Goal: Task Accomplishment & Management: Manage account settings

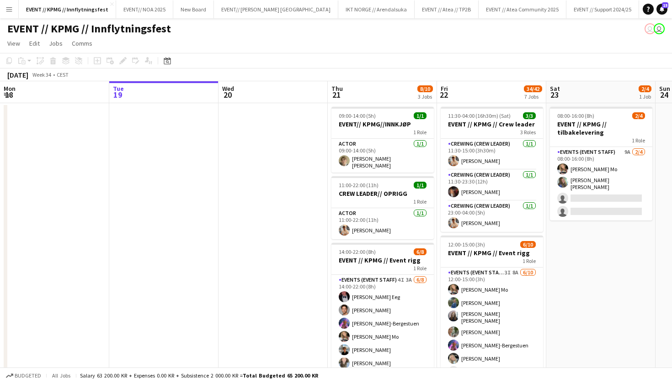
scroll to position [0, 197]
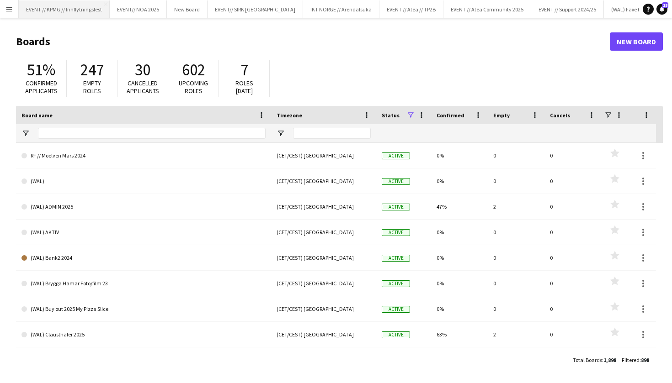
click at [91, 16] on button "EVENT // KPMG // Innflytningsfest Close" at bounding box center [64, 9] width 91 height 18
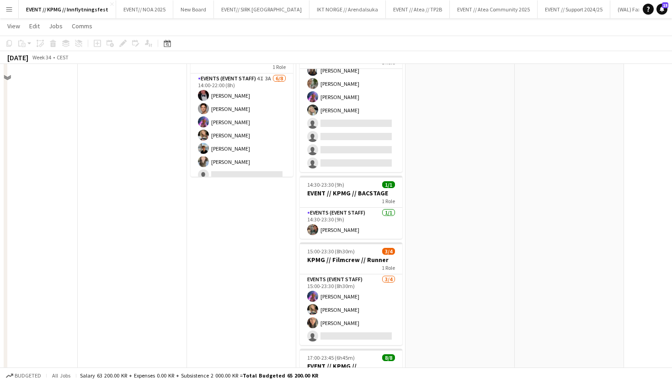
scroll to position [25, 0]
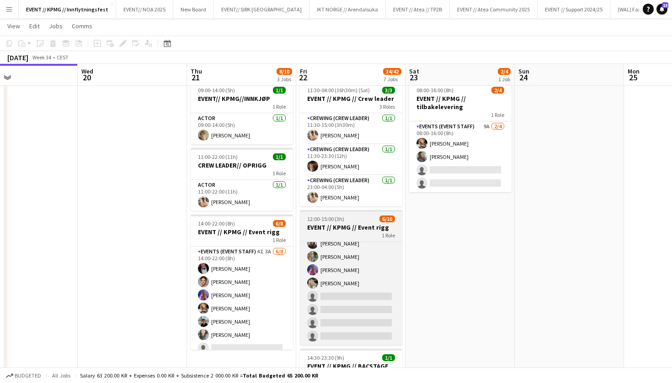
click at [375, 234] on div "1 Role" at bounding box center [351, 235] width 102 height 7
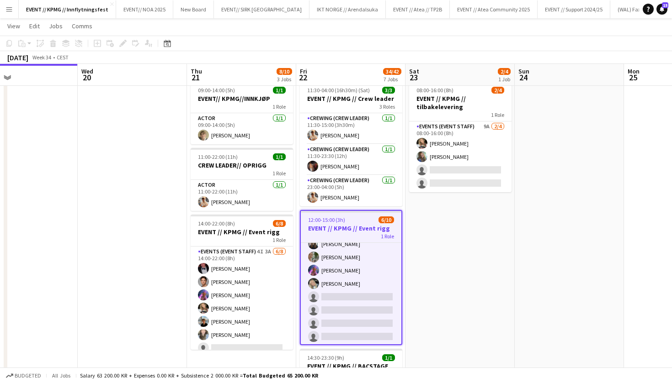
scroll to position [47, 0]
click at [122, 45] on icon at bounding box center [122, 43] width 5 height 5
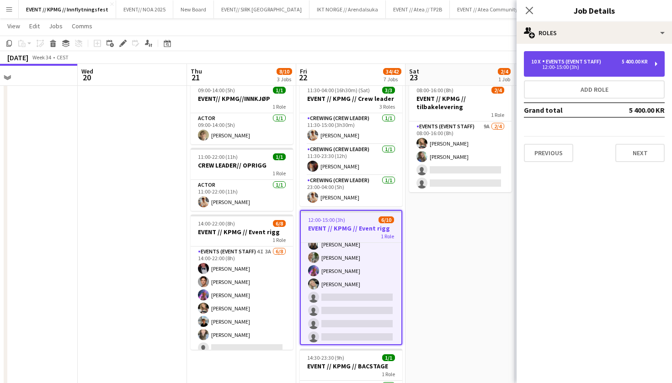
click at [592, 65] on div "12:00-15:00 (3h)" at bounding box center [589, 67] width 117 height 5
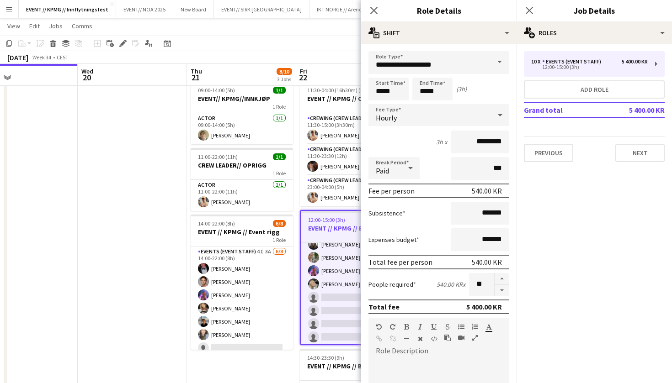
click at [601, 197] on mat-expansion-panel "pencil3 General details 10 x Events (Event Staff) 5 400.00 KR 12:00-15:00 (3h) …" at bounding box center [593, 214] width 155 height 340
click at [317, 228] on h3 "EVENT // KPMG // Event rigg" at bounding box center [351, 228] width 101 height 8
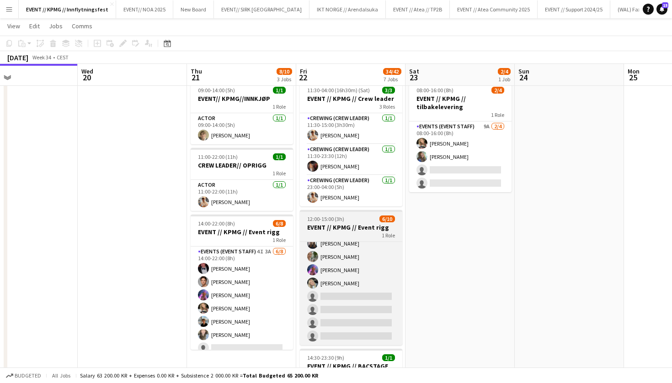
click at [349, 225] on h3 "EVENT // KPMG // Event rigg" at bounding box center [351, 228] width 102 height 8
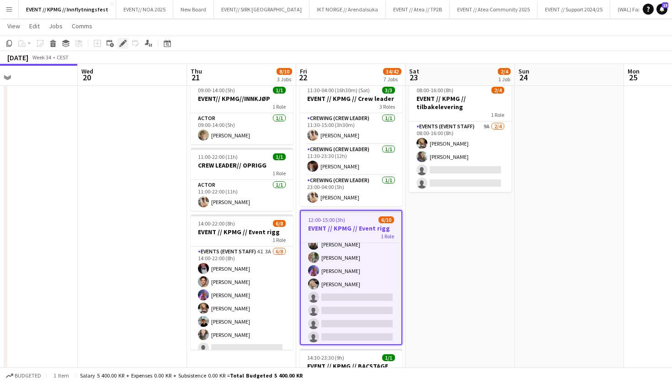
click at [122, 40] on icon "Edit" at bounding box center [122, 43] width 7 height 7
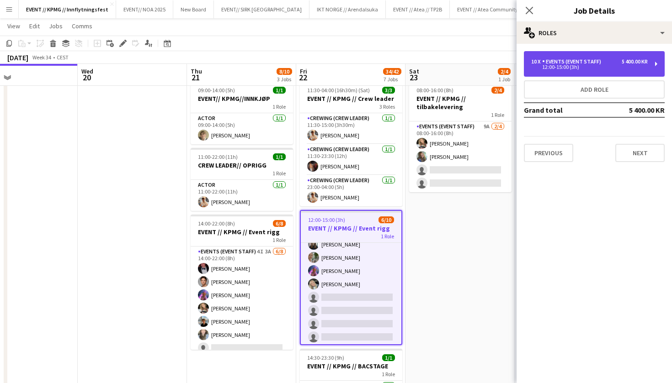
click at [584, 57] on div "10 x Events (Event Staff) 5 400.00 KR 12:00-15:00 (3h)" at bounding box center [594, 64] width 141 height 26
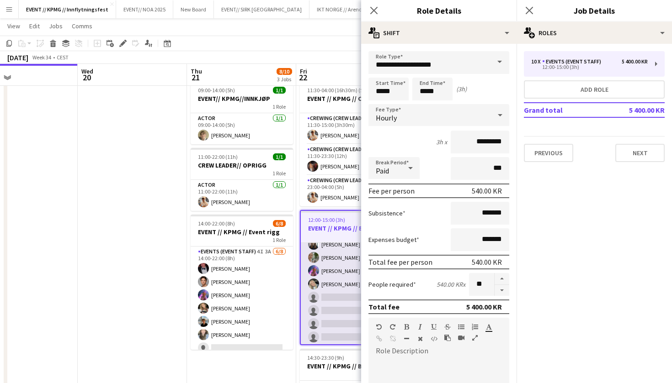
click at [319, 272] on app-user-avatar at bounding box center [313, 271] width 11 height 11
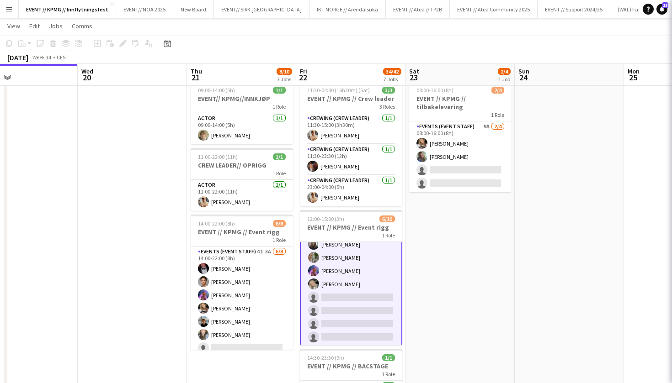
click at [331, 308] on app-card-role "Events (Event Staff) 3I 8A 6/10 12:00-15:00 (3h) Marte Jensen Mo Julia Iversen …" at bounding box center [351, 271] width 102 height 152
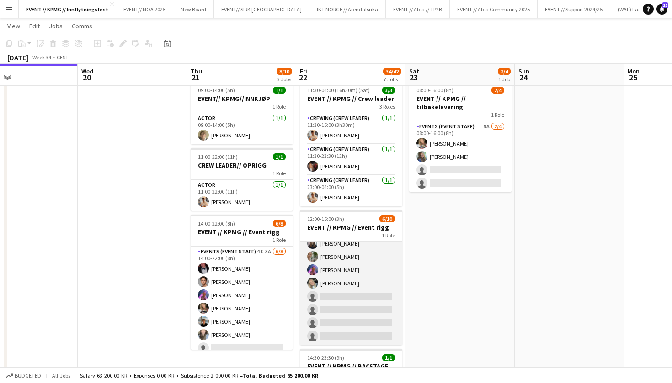
click at [331, 308] on app-card-role "Events (Event Staff) 3I 8A 6/10 12:00-15:00 (3h) Marte Jensen Mo Julia Iversen …" at bounding box center [351, 270] width 102 height 150
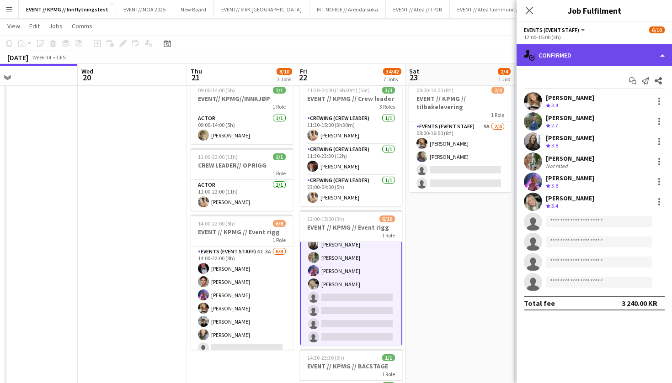
click at [614, 52] on div "single-neutral-actions-check-2 Confirmed" at bounding box center [593, 55] width 155 height 22
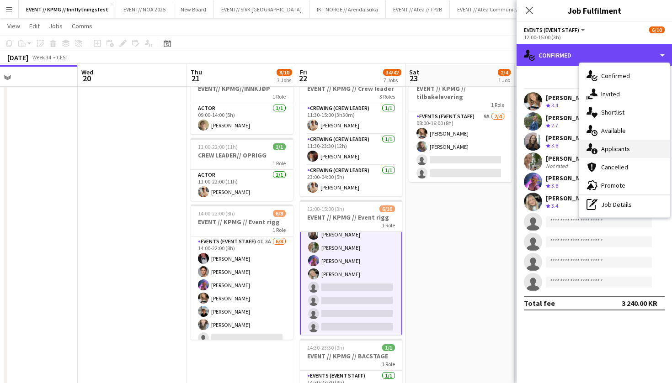
scroll to position [37, 0]
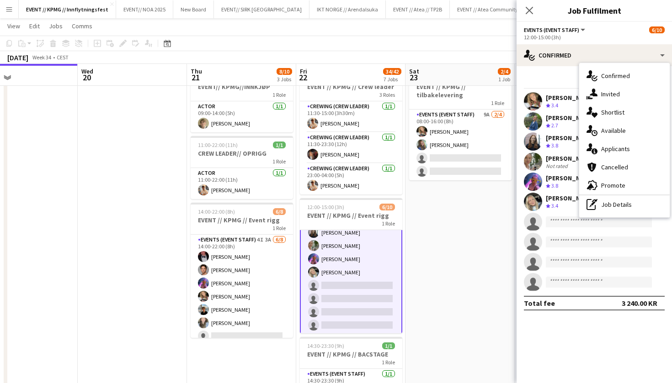
click at [562, 70] on div "Start chat Send notification Share Marte Jensen Mo Crew rating 3.4 Julia Iverse…" at bounding box center [593, 192] width 155 height 252
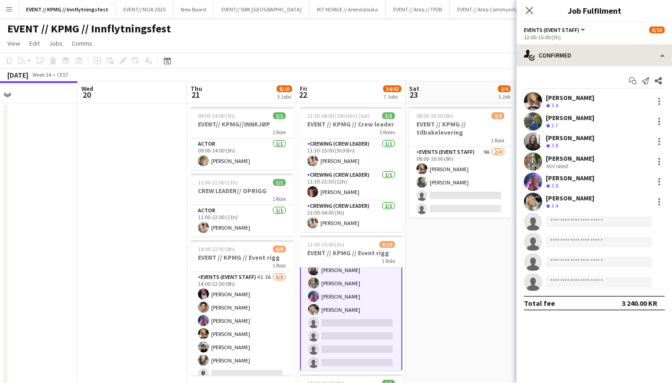
click at [600, 44] on div "Events (Event Staff) All roles Events (Event Staff) 6/10 12:00-15:00 (3h) singl…" at bounding box center [593, 203] width 155 height 362
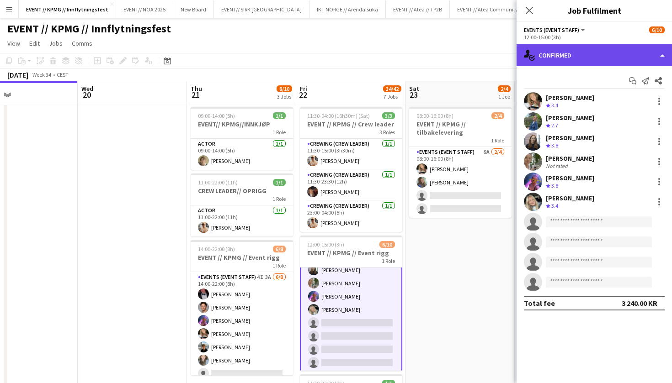
click at [600, 53] on div "single-neutral-actions-check-2 Confirmed" at bounding box center [593, 55] width 155 height 22
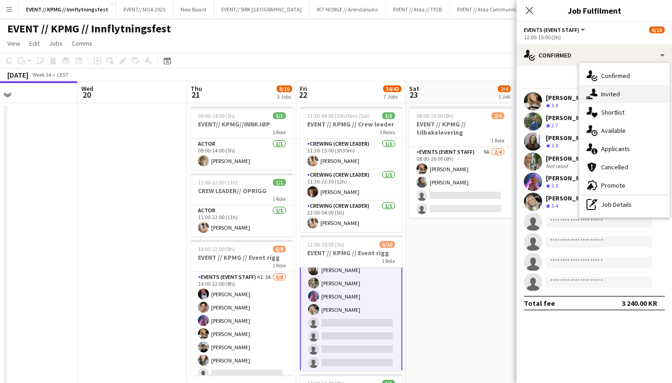
click at [622, 97] on div "single-neutral-actions-share-1 Invited" at bounding box center [624, 94] width 90 height 18
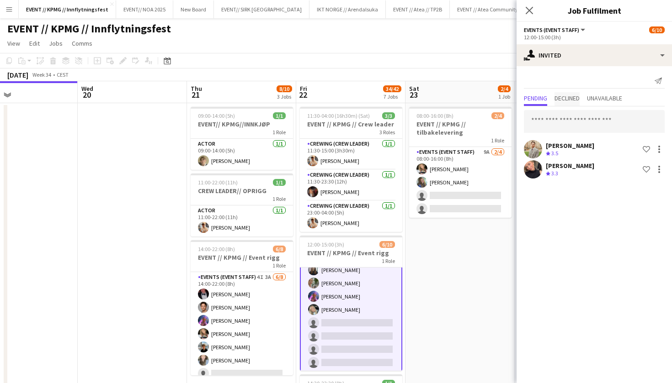
click at [580, 101] on span "Declined" at bounding box center [566, 98] width 25 height 6
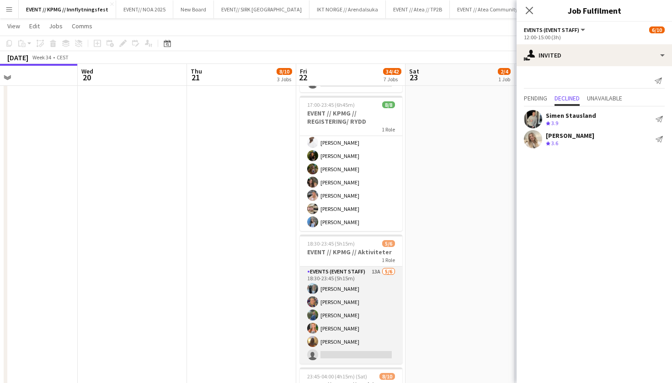
scroll to position [452, 0]
click at [356, 345] on app-card-role "Events (Event Staff) 13A 5/6 18:30-23:45 (5h15m) Maren Melby Gundersen Charlott…" at bounding box center [351, 314] width 102 height 97
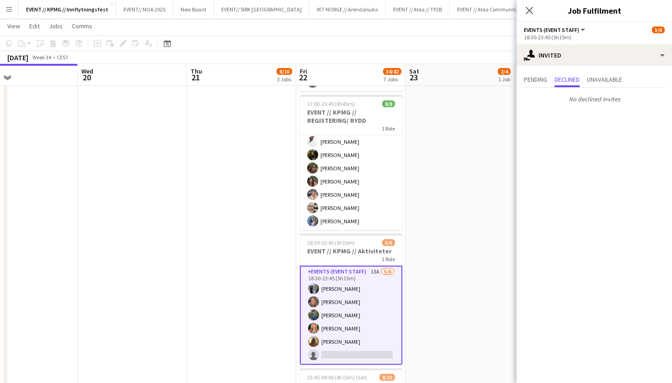
click at [339, 328] on app-card-role "Events (Event Staff) 13A 5/6 18:30-23:45 (5h15m) Maren Melby Gundersen Charlott…" at bounding box center [351, 315] width 102 height 99
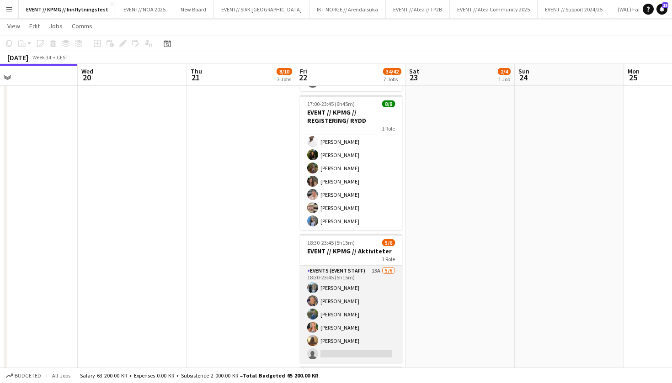
click at [361, 316] on app-card-role "Events (Event Staff) 13A 5/6 18:30-23:45 (5h15m) Maren Melby Gundersen Charlott…" at bounding box center [351, 314] width 102 height 97
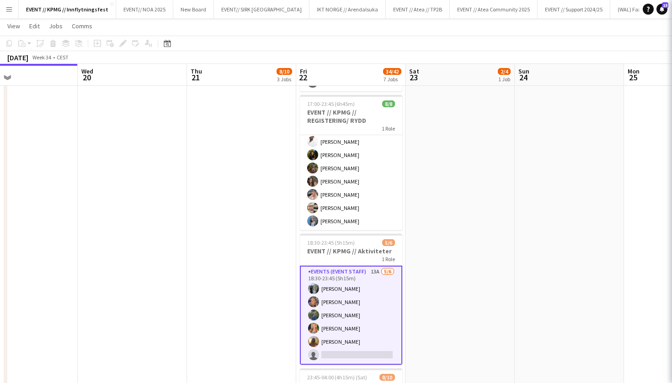
scroll to position [0, 360]
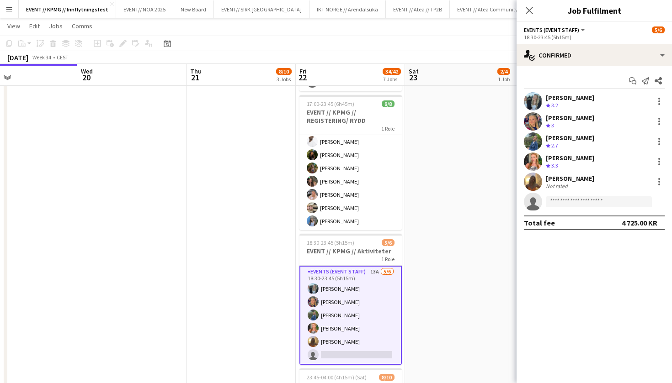
click at [538, 182] on app-user-avatar at bounding box center [533, 182] width 18 height 18
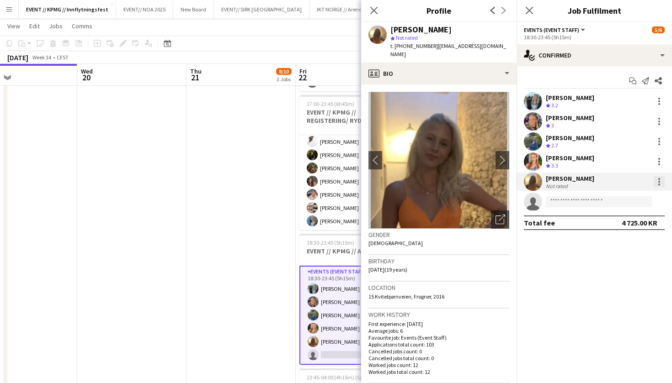
click at [659, 181] on div at bounding box center [659, 182] width 2 height 2
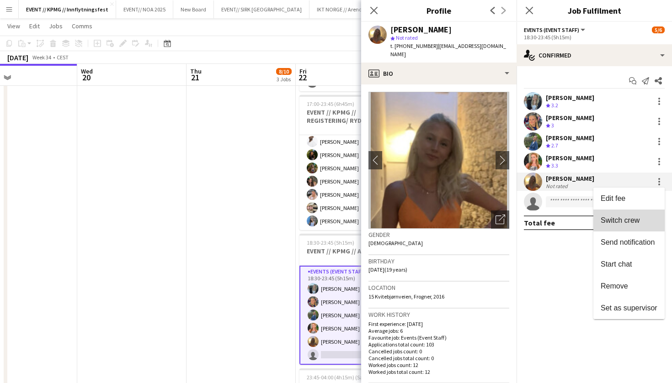
click at [639, 221] on span "Switch crew" at bounding box center [620, 221] width 39 height 8
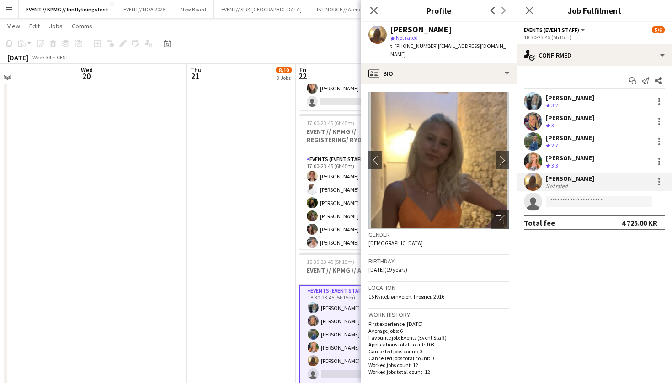
scroll to position [0, 0]
click at [332, 96] on app-card-role "Events (Event Staff) 3/4 15:00-23:30 (8h30m) Fredrikke Tynning-Bergestuen Marte…" at bounding box center [350, 75] width 102 height 71
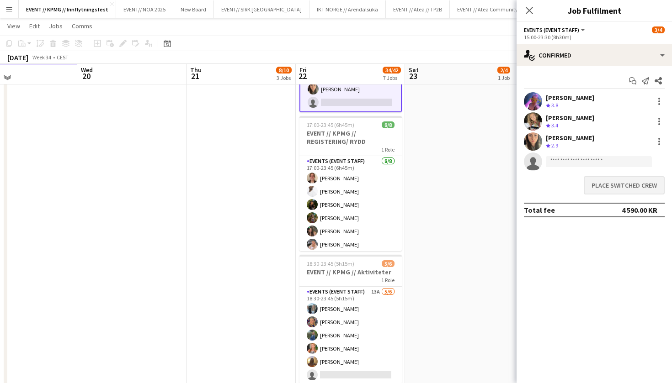
click at [612, 189] on button "Place switched crew" at bounding box center [624, 185] width 81 height 18
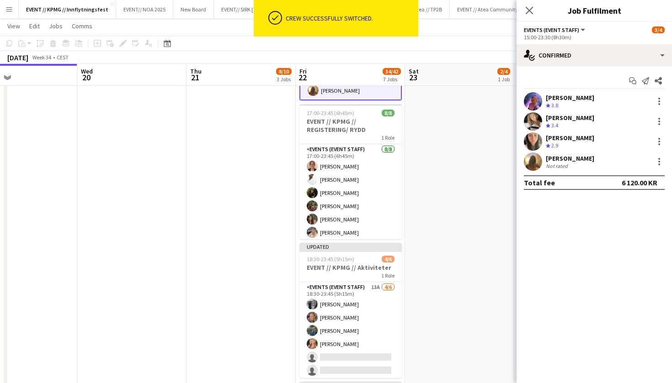
click at [477, 173] on app-date-cell "08:00-16:00 (8h) 2/4 EVENT // KPMG // tilbakelevering 1 Role Events (Event Staf…" at bounding box center [459, 101] width 109 height 903
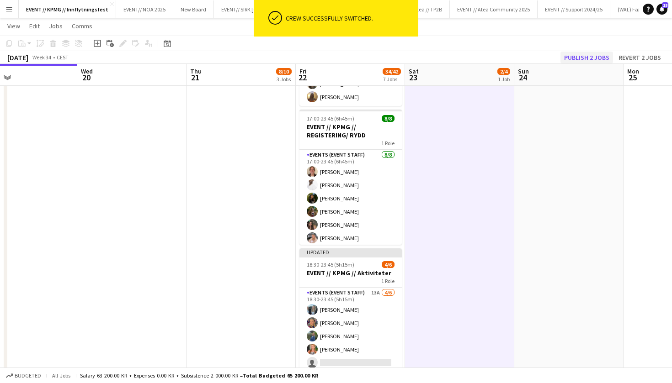
click at [584, 58] on button "Publish 2 jobs" at bounding box center [586, 58] width 53 height 12
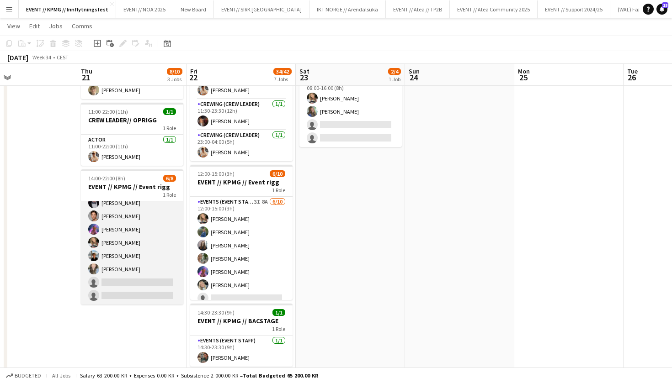
scroll to position [21, 0]
click at [157, 229] on app-card-role "Events (Event Staff) 4I 3A 6/8 14:00-22:00 (8h) Birk Eeg Ulrik Eeg Fredrikke Ty…" at bounding box center [132, 243] width 102 height 124
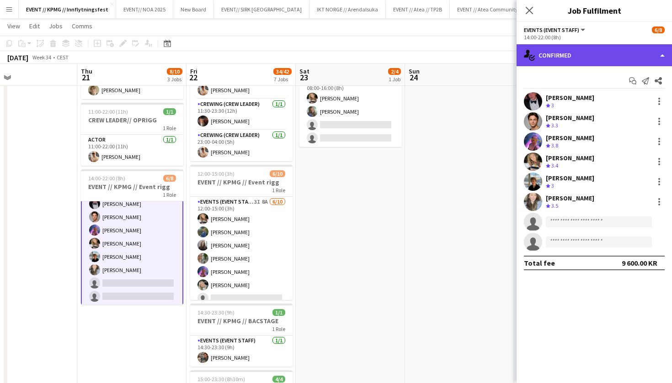
click at [605, 50] on div "single-neutral-actions-check-2 Confirmed" at bounding box center [593, 55] width 155 height 22
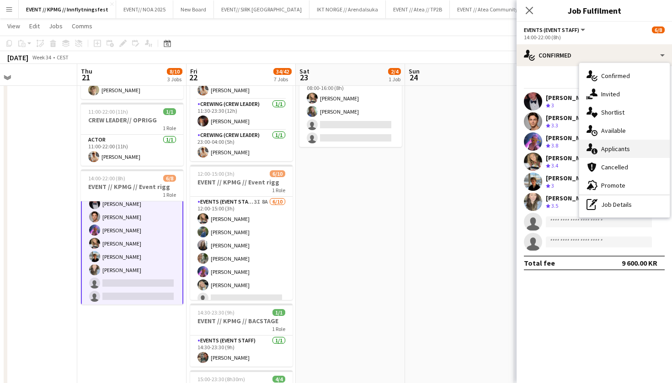
click at [628, 143] on div "single-neutral-actions-information Applicants" at bounding box center [624, 149] width 90 height 18
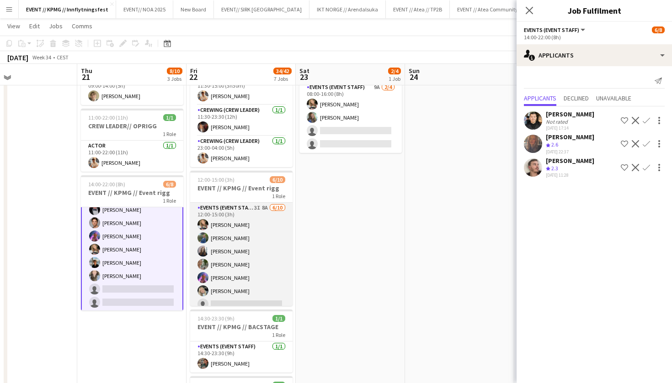
scroll to position [64, 0]
click at [257, 218] on app-card-role "Events (Event Staff) 3I 8A 6/10 12:00-15:00 (3h) Marte Jensen Mo Julia Iversen …" at bounding box center [241, 278] width 102 height 150
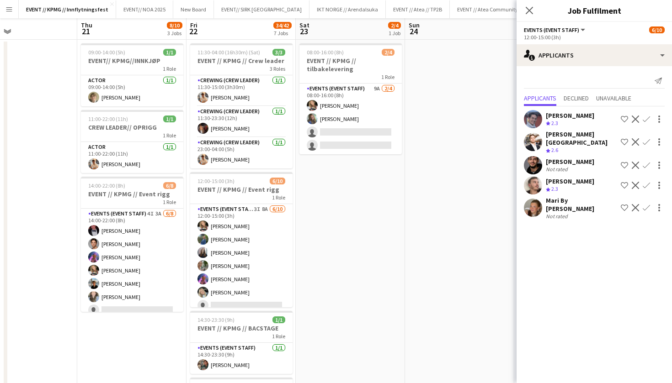
scroll to position [0, 0]
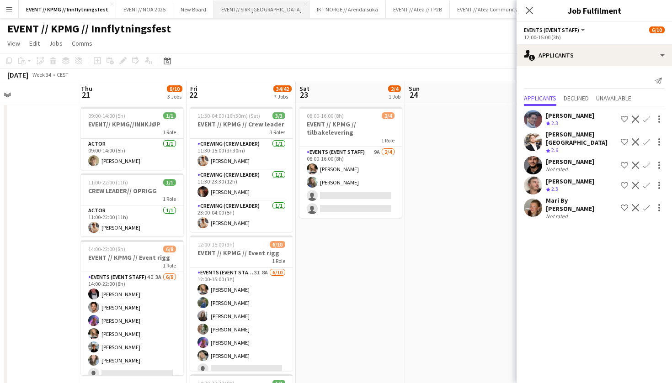
click at [226, 6] on button "EVENT// SIRK NORGE Close" at bounding box center [262, 9] width 96 height 18
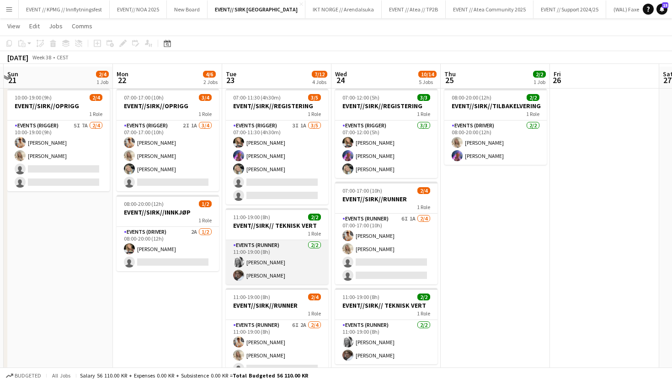
scroll to position [23, 0]
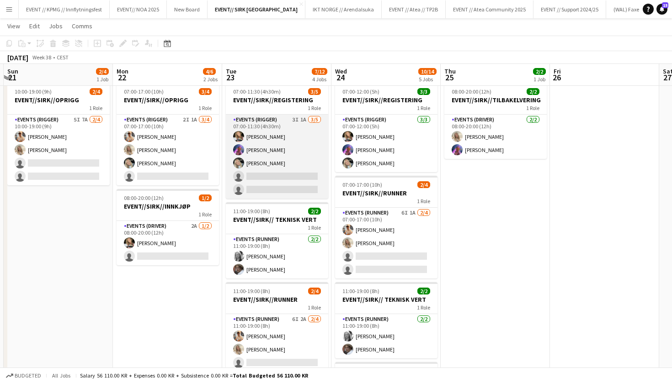
click at [269, 161] on app-card-role "Events (Rigger) 3I 1A 3/5 07:00-11:30 (4h30m) Marte Jensen Mo Fredrikke Tynning…" at bounding box center [277, 157] width 102 height 84
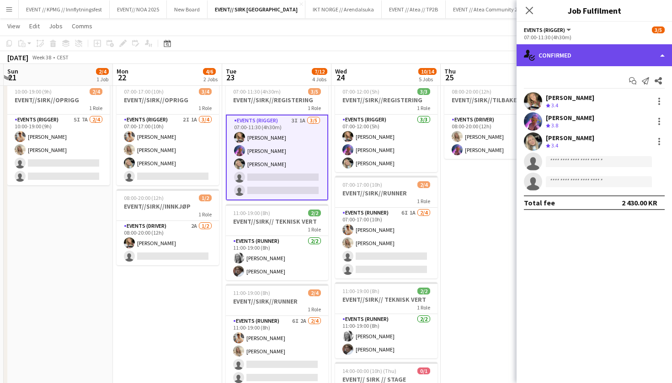
click at [613, 54] on div "single-neutral-actions-check-2 Confirmed" at bounding box center [593, 55] width 155 height 22
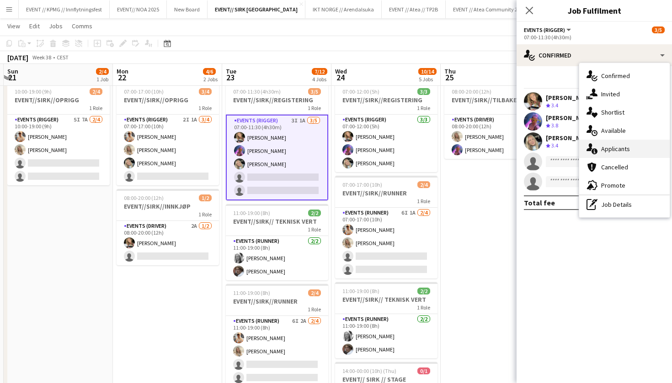
click at [624, 144] on div "single-neutral-actions-information Applicants" at bounding box center [624, 149] width 90 height 18
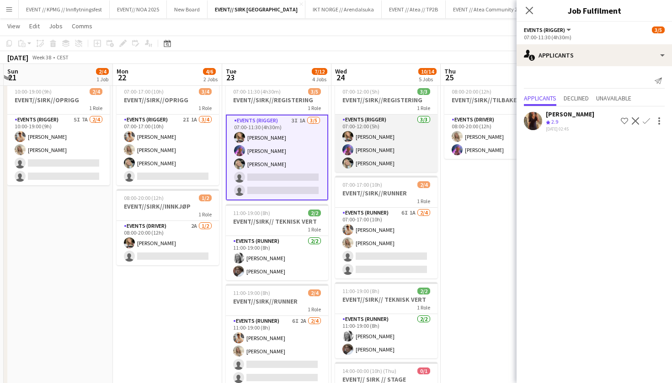
click at [387, 159] on app-card-role "Events (Rigger) 3/3 07:00-12:00 (5h) Marte Jensen Mo Fredrikke Tynning-Bergestu…" at bounding box center [386, 144] width 102 height 58
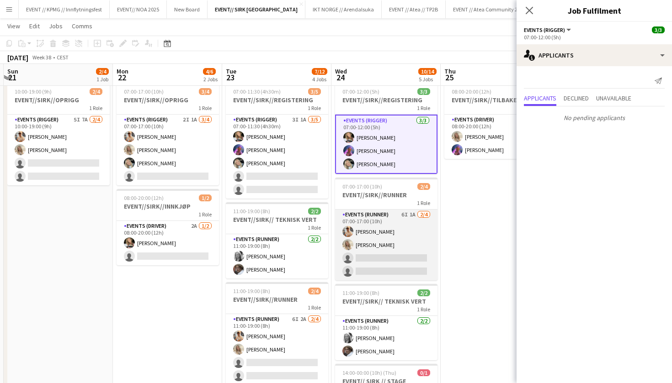
click at [387, 231] on app-card-role "Events (Runner) 6I 1A 2/4 07:00-17:00 (10h) Alban Idrizi Vanessa Riise Naas sin…" at bounding box center [386, 245] width 102 height 71
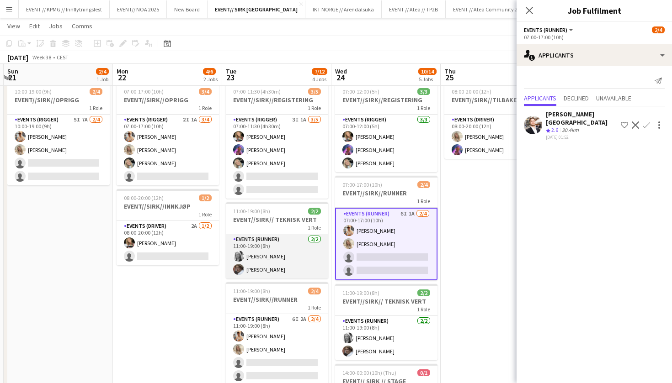
click at [269, 261] on app-card-role "Events (Runner) 2/2 11:00-19:00 (8h) Maria Grefberg Jesper Roth" at bounding box center [277, 256] width 102 height 44
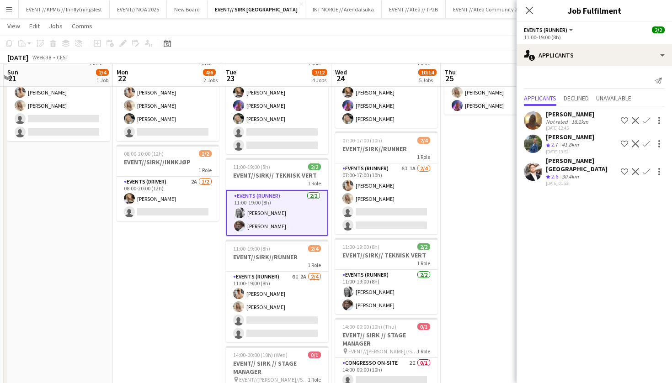
scroll to position [69, 0]
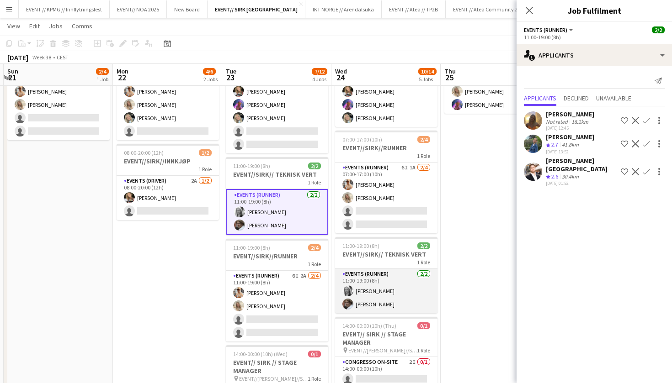
click at [387, 281] on app-card-role "Events (Runner) 2/2 11:00-19:00 (8h) Maria Grefberg Jesper Roth" at bounding box center [386, 291] width 102 height 44
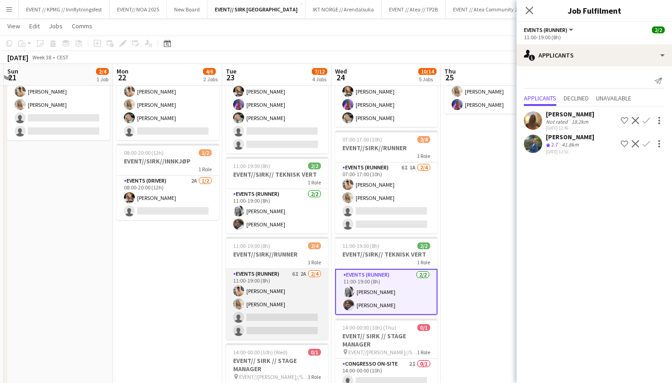
click at [307, 303] on app-card-role "Events (Runner) 6I 2A 2/4 11:00-19:00 (8h) Alban Idrizi Vanessa Riise Naas sing…" at bounding box center [277, 304] width 102 height 71
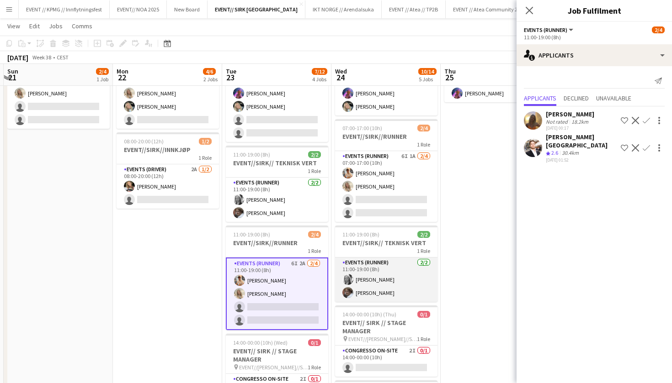
scroll to position [80, 0]
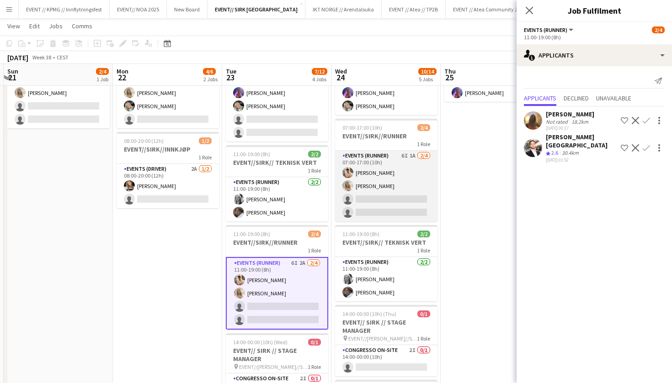
click at [383, 187] on app-card-role "Events (Runner) 6I 1A 2/4 07:00-17:00 (10h) Alban Idrizi Vanessa Riise Naas sin…" at bounding box center [386, 186] width 102 height 71
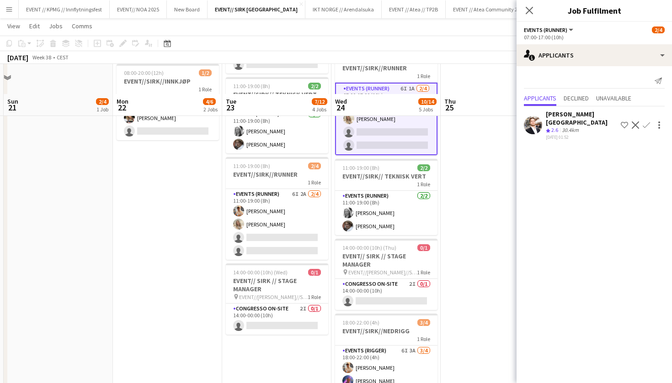
scroll to position [211, 0]
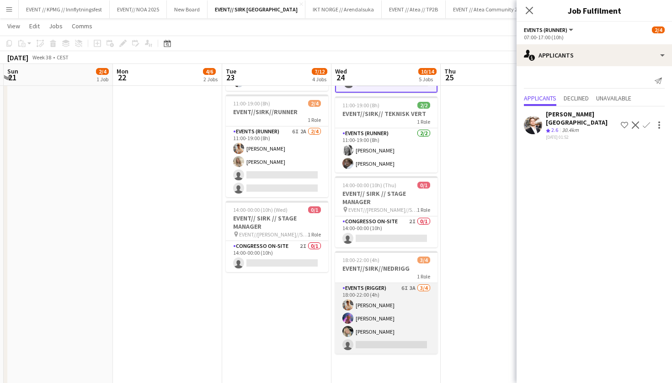
click at [375, 304] on app-card-role "Events (Rigger) 6I 3A 3/4 18:00-22:00 (4h) Alban Idrizi Fredrikke Tynning-Berge…" at bounding box center [386, 318] width 102 height 71
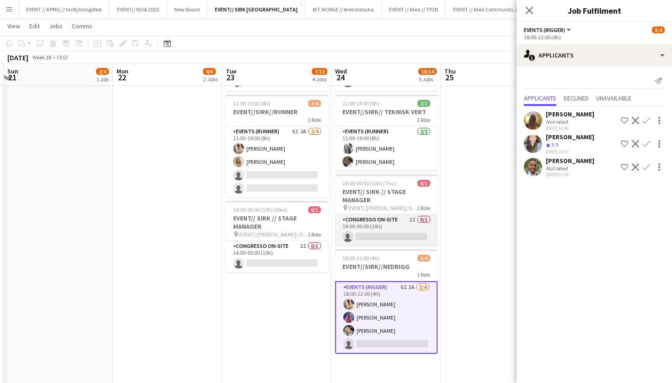
click at [397, 231] on app-card-role "Congresso On-site 2I 0/1 14:00-00:00 (10h) single-neutral-actions" at bounding box center [386, 230] width 102 height 31
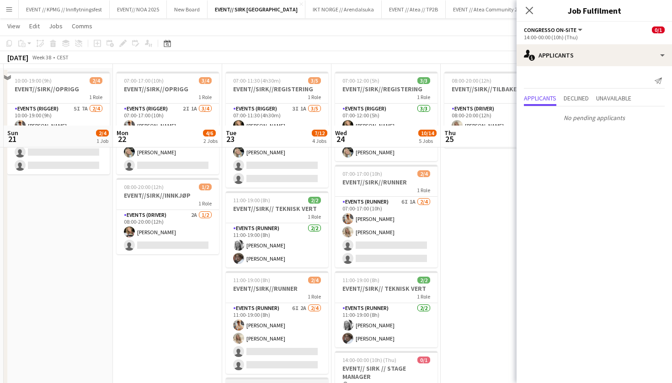
scroll to position [0, 0]
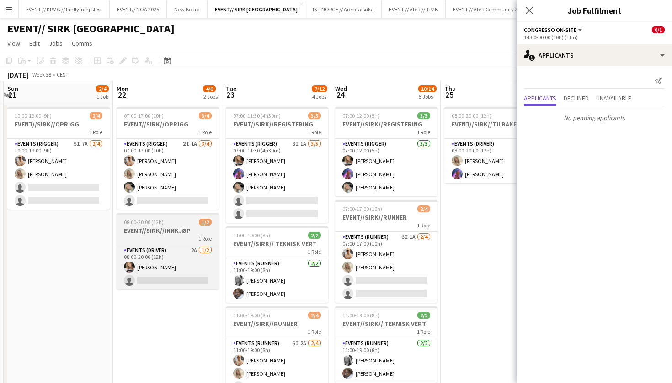
click at [176, 237] on div "1 Role" at bounding box center [168, 238] width 102 height 7
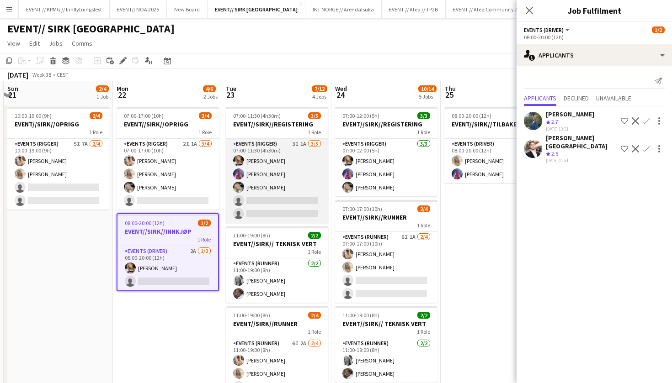
click at [265, 183] on app-card-role "Events (Rigger) 3I 1A 3/5 07:00-11:30 (4h30m) Marte Jensen Mo Fredrikke Tynning…" at bounding box center [277, 181] width 102 height 84
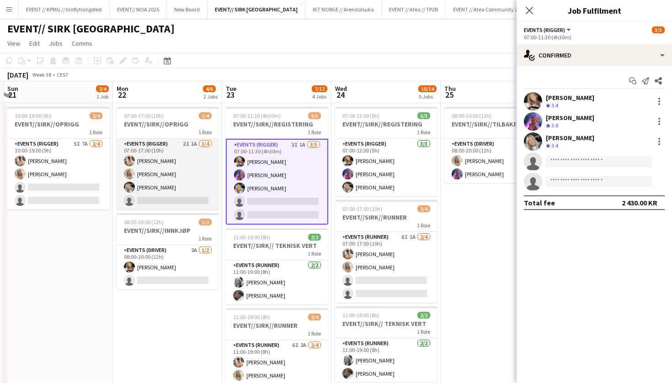
click at [172, 177] on app-card-role "Events (Rigger) 2I 1A 3/4 07:00-17:00 (10h) Alban Idrizi Vanessa Riise Naas Oda…" at bounding box center [168, 174] width 102 height 71
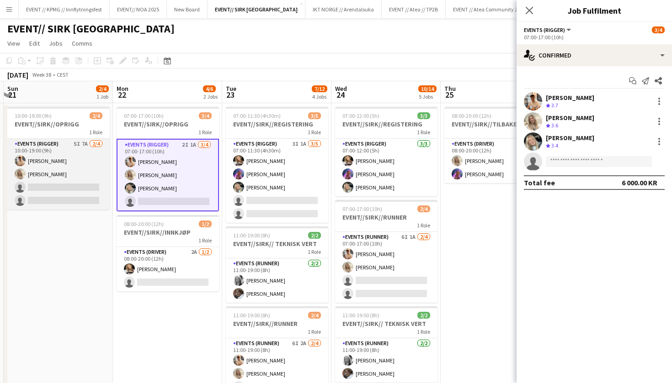
click at [70, 183] on app-card-role "Events (Rigger) 5I 7A 2/4 10:00-19:00 (9h) Alban Idrizi Vanessa Riise Naas sing…" at bounding box center [58, 174] width 102 height 71
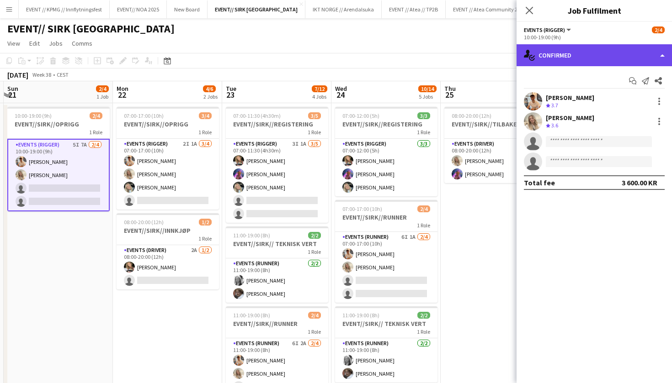
click at [576, 55] on div "single-neutral-actions-check-2 Confirmed" at bounding box center [593, 55] width 155 height 22
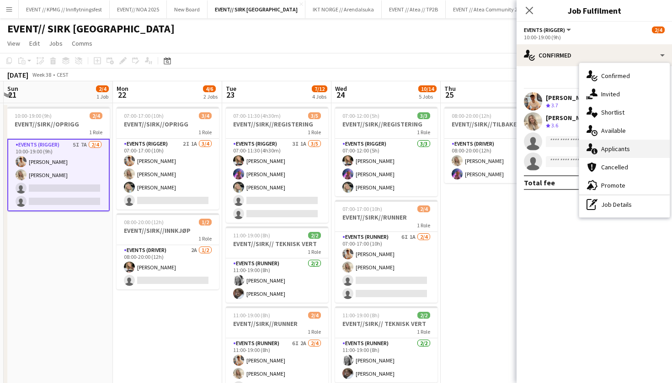
click at [616, 146] on div "single-neutral-actions-information Applicants" at bounding box center [624, 149] width 90 height 18
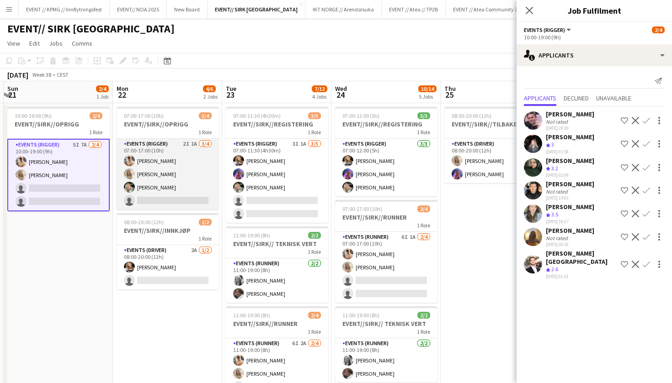
click at [143, 184] on app-card-role "Events (Rigger) 2I 1A 3/4 07:00-17:00 (10h) Alban Idrizi Vanessa Riise Naas Oda…" at bounding box center [168, 174] width 102 height 71
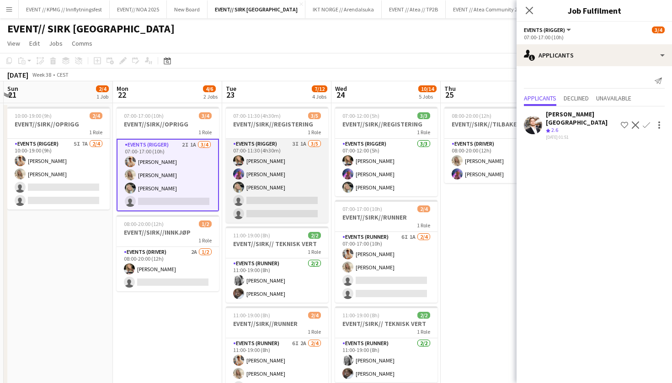
click at [290, 196] on app-card-role "Events (Rigger) 3I 1A 3/5 07:00-11:30 (4h30m) Marte Jensen Mo Fredrikke Tynning…" at bounding box center [277, 181] width 102 height 84
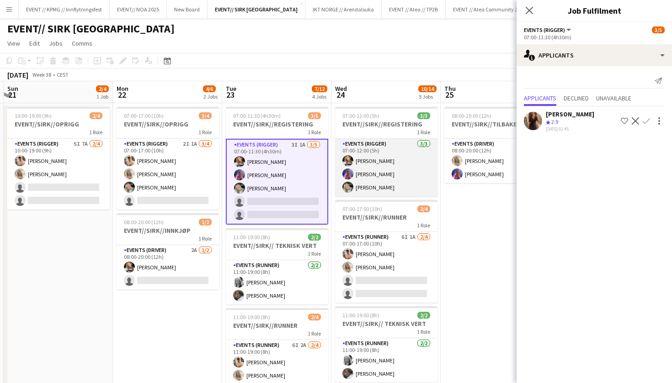
click at [389, 169] on app-card-role "Events (Rigger) 3/3 07:00-12:00 (5h) Marte Jensen Mo Fredrikke Tynning-Bergestu…" at bounding box center [386, 168] width 102 height 58
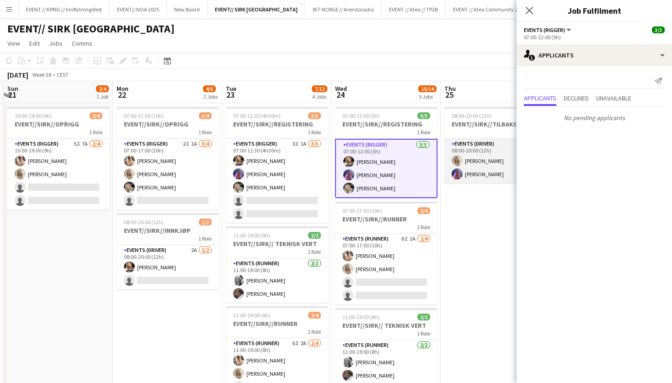
click at [458, 173] on app-user-avatar at bounding box center [457, 174] width 11 height 11
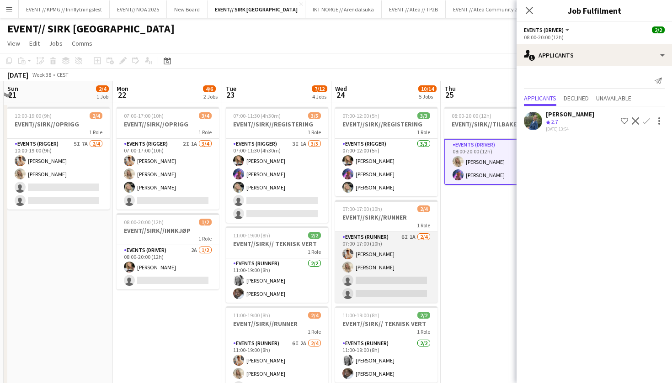
click at [360, 246] on app-card-role "Events (Runner) 6I 1A 2/4 07:00-17:00 (10h) Alban Idrizi Vanessa Riise Naas sin…" at bounding box center [386, 267] width 102 height 71
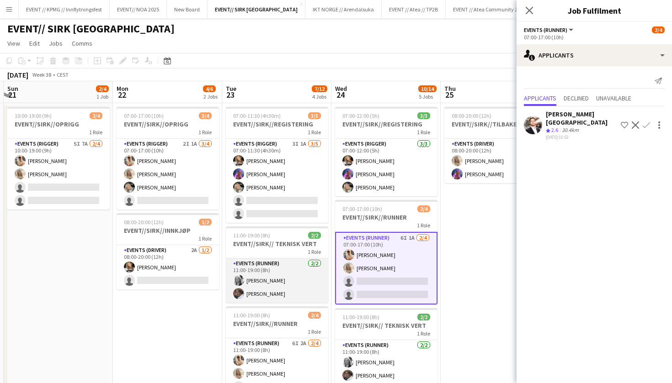
click at [300, 290] on app-card-role "Events (Runner) 2/2 11:00-19:00 (8h) Maria Grefberg Jesper Roth" at bounding box center [277, 281] width 102 height 44
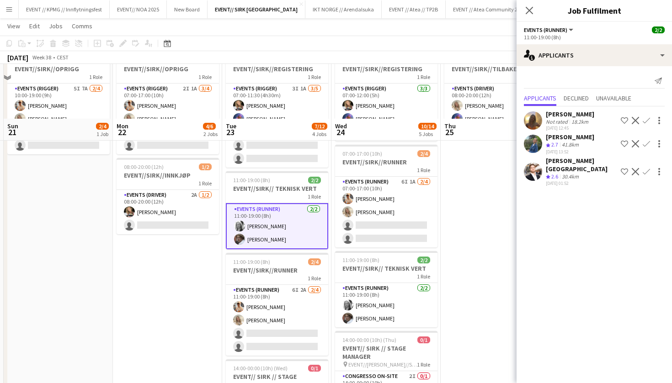
scroll to position [122, 0]
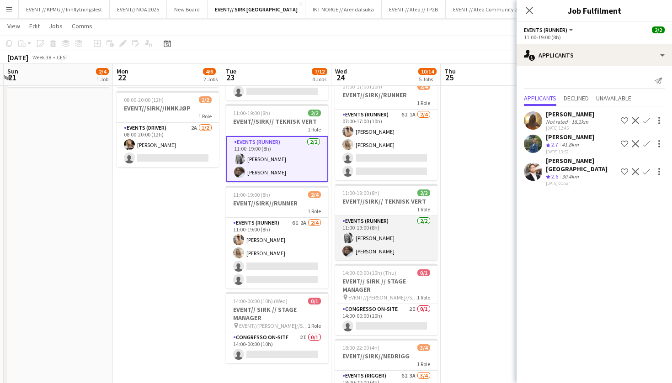
click at [400, 248] on app-card-role "Events (Runner) 2/2 11:00-19:00 (8h) Maria Grefberg Jesper Roth" at bounding box center [386, 238] width 102 height 44
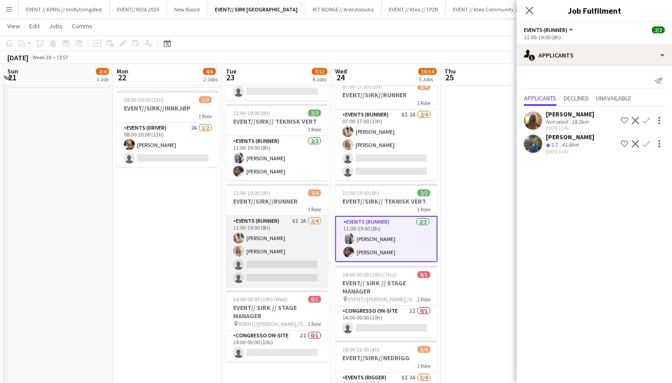
click at [277, 266] on app-card-role "Events (Runner) 6I 2A 2/4 11:00-19:00 (8h) Alban Idrizi Vanessa Riise Naas sing…" at bounding box center [277, 251] width 102 height 71
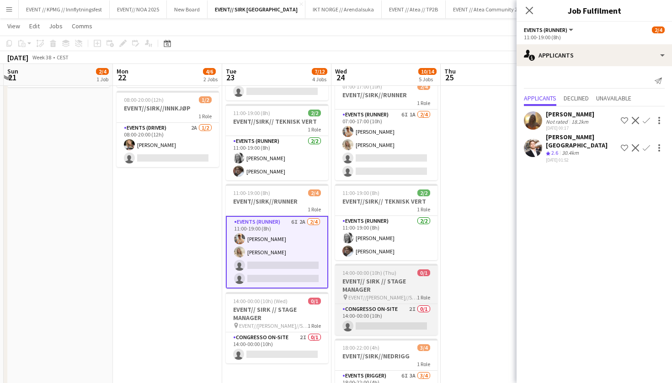
click at [400, 292] on h3 "EVENT// SIRK // STAGE MANAGER" at bounding box center [386, 285] width 102 height 16
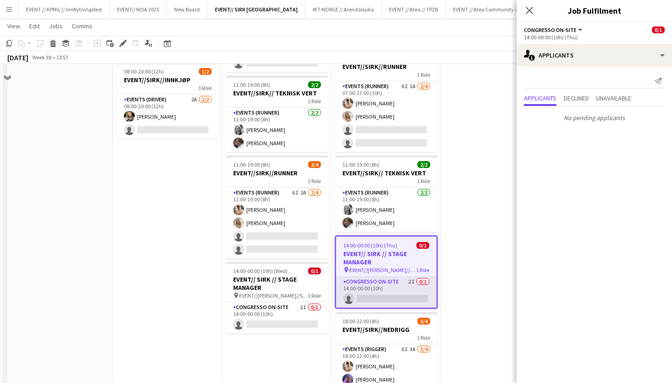
scroll to position [186, 0]
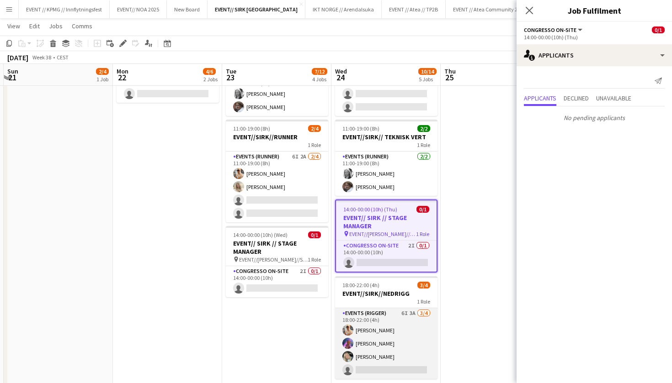
click at [380, 331] on app-card-role "Events (Rigger) 6I 3A 3/4 18:00-22:00 (4h) Alban Idrizi Fredrikke Tynning-Berge…" at bounding box center [386, 344] width 102 height 71
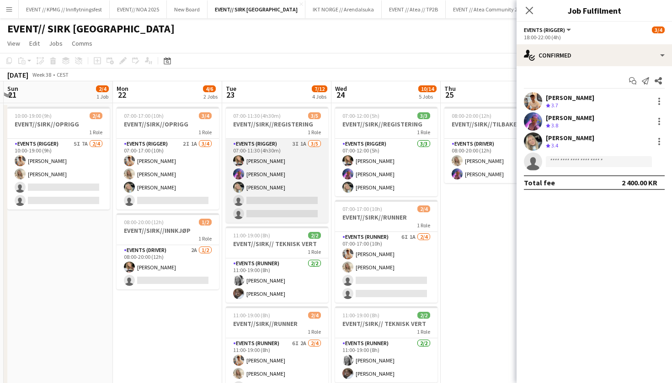
scroll to position [0, 0]
click at [271, 212] on app-card-role "Events (Rigger) 3I 1A 3/5 07:00-11:30 (4h30m) Marte Jensen Mo Fredrikke Tynning…" at bounding box center [277, 181] width 102 height 84
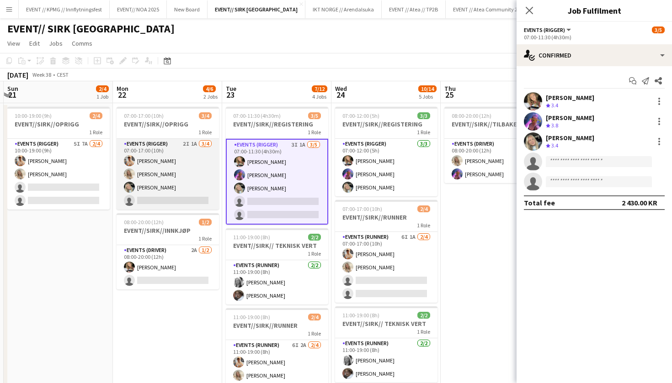
click at [178, 177] on app-card-role "Events (Rigger) 2I 1A 3/4 07:00-17:00 (10h) Alban Idrizi Vanessa Riise Naas Oda…" at bounding box center [168, 174] width 102 height 71
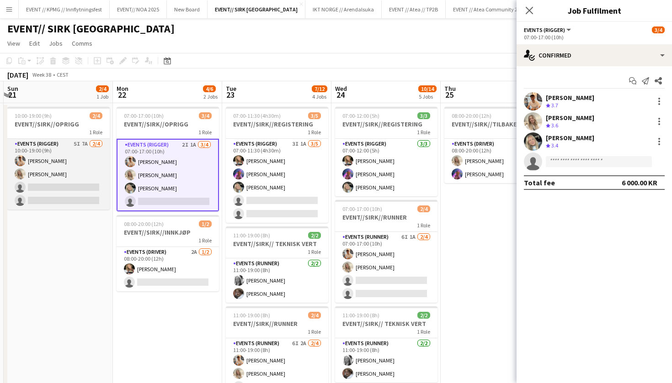
click at [56, 176] on app-card-role "Events (Rigger) 5I 7A 2/4 10:00-19:00 (9h) Alban Idrizi Vanessa Riise Naas sing…" at bounding box center [58, 174] width 102 height 71
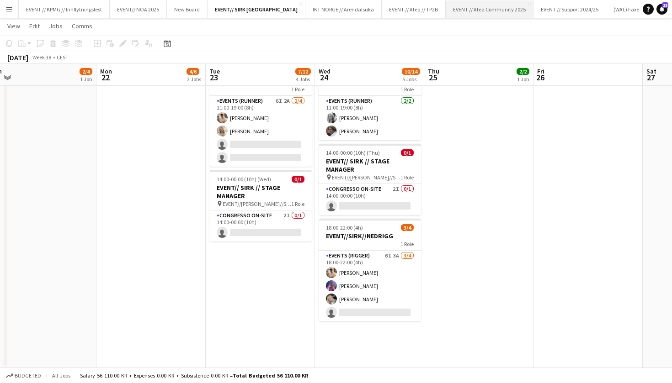
click at [474, 16] on button "EVENT // Atea Community 2025 Close" at bounding box center [490, 9] width 88 height 18
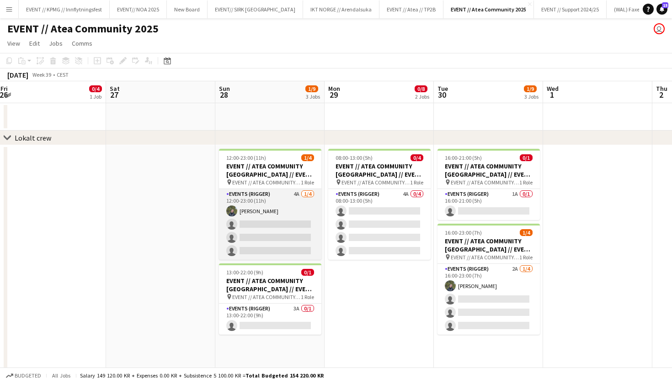
click at [287, 217] on app-card-role "Events (Rigger) 4A 1/4 12:00-23:00 (11h) Birk Sjølie single-neutral-actions sin…" at bounding box center [270, 224] width 102 height 71
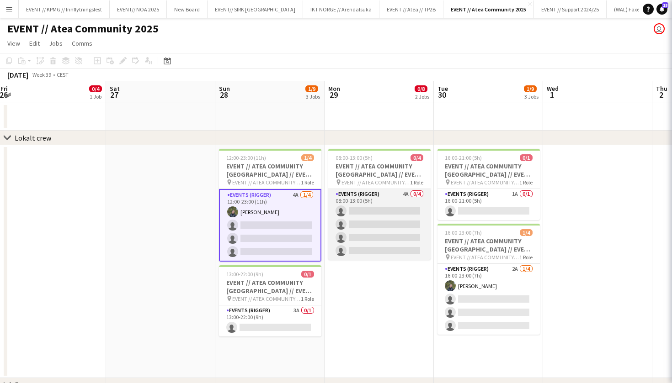
click at [376, 213] on app-card-role "Events (Rigger) 4A 0/4 08:00-13:00 (5h) single-neutral-actions single-neutral-a…" at bounding box center [379, 224] width 102 height 71
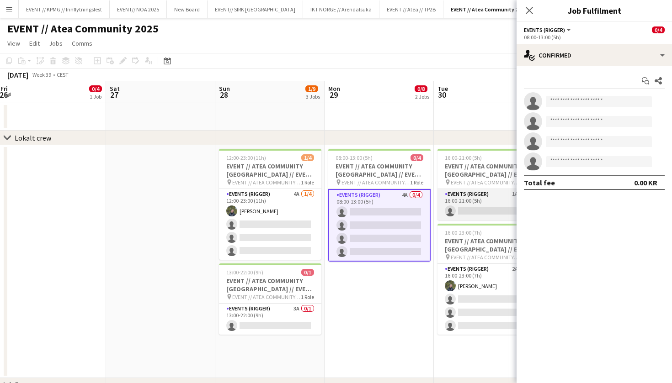
click at [460, 209] on app-card-role "Events (Rigger) 1A 0/1 16:00-21:00 (5h) single-neutral-actions" at bounding box center [488, 204] width 102 height 31
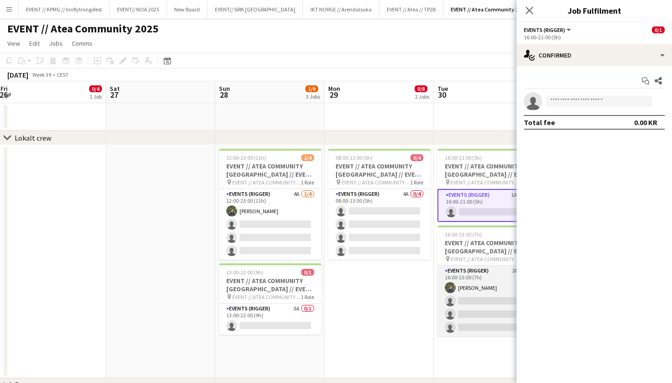
click at [466, 279] on app-card-role "Events (Rigger) 2A 1/4 16:00-23:00 (7h) Birk Sjølie single-neutral-actions sing…" at bounding box center [488, 301] width 102 height 71
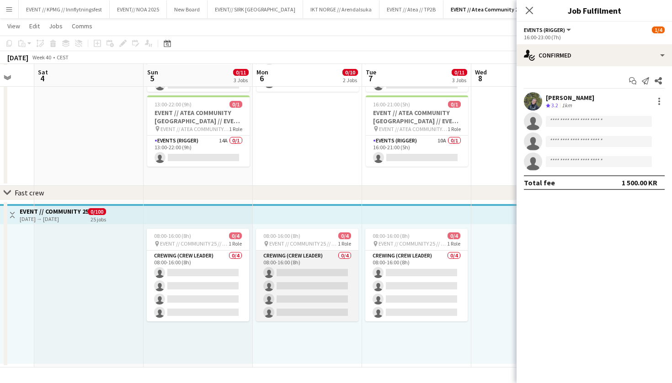
scroll to position [192, 0]
click at [301, 293] on app-card-role "Crewing (Crew Leader) 0/4 08:00-16:00 (8h) single-neutral-actions single-neutra…" at bounding box center [307, 286] width 102 height 71
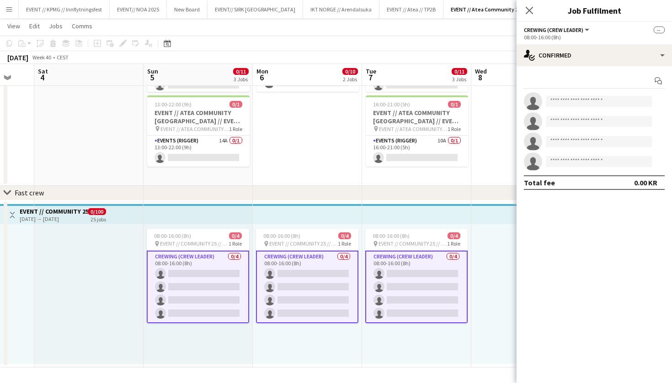
click at [586, 44] on app-options-switcher "Crewing (Crew Leader) All roles Crewing (Crew Leader) -- 08:00-16:00 (8h)" at bounding box center [593, 33] width 155 height 22
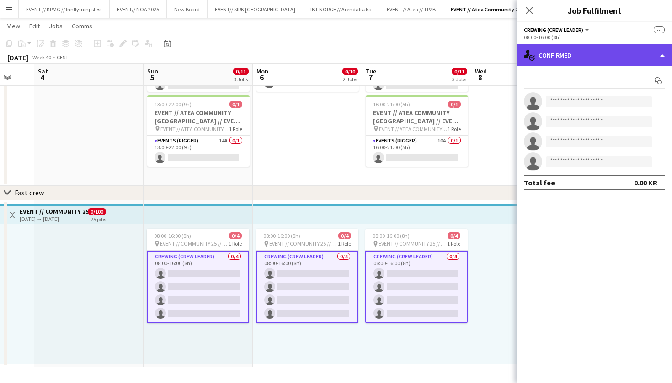
click at [589, 60] on div "single-neutral-actions-check-2 Confirmed" at bounding box center [593, 55] width 155 height 22
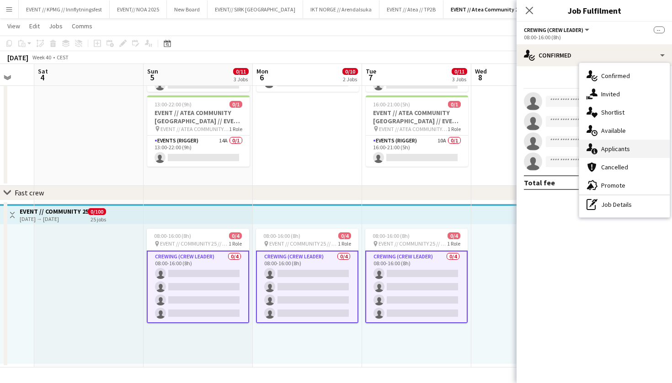
click at [635, 147] on div "single-neutral-actions-information Applicants" at bounding box center [624, 149] width 90 height 18
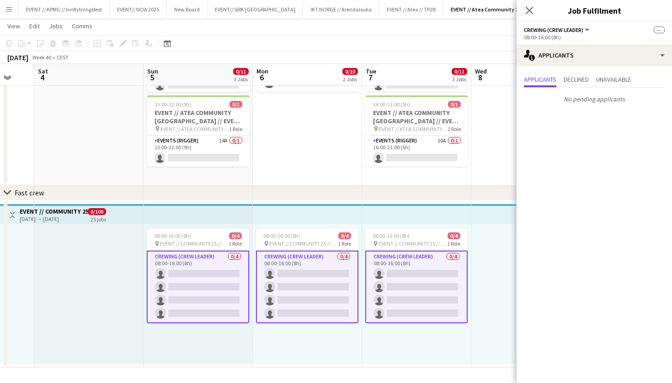
click at [425, 296] on app-card-role "Crewing (Crew Leader) 0/4 08:00-16:00 (8h) single-neutral-actions single-neutra…" at bounding box center [416, 287] width 102 height 73
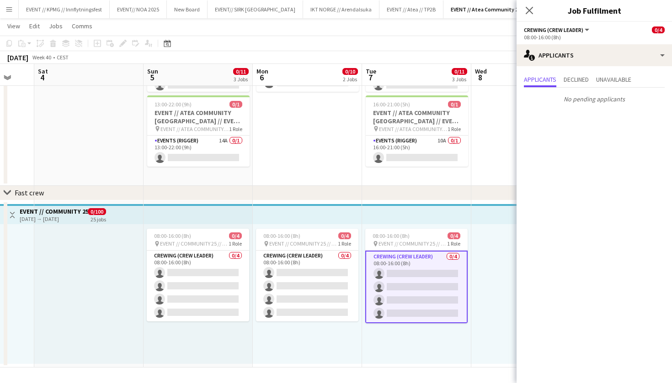
click at [252, 293] on div "08:00-16:00 (8h) 0/4 pin EVENT // COMMUNITY 25 // CREW LEDERE 1 Role Crewing (C…" at bounding box center [198, 294] width 109 height 140
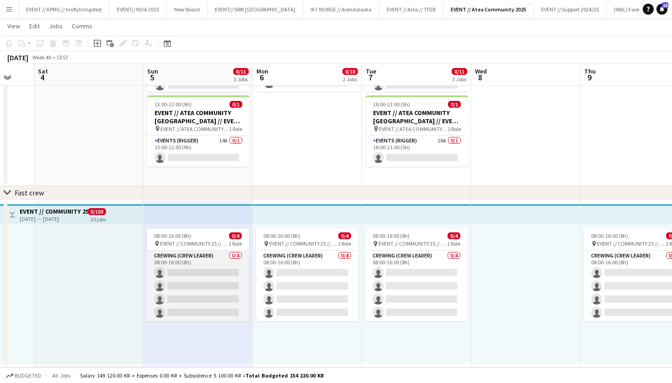
click at [234, 291] on app-card-role "Crewing (Crew Leader) 0/4 08:00-16:00 (8h) single-neutral-actions single-neutra…" at bounding box center [198, 286] width 102 height 71
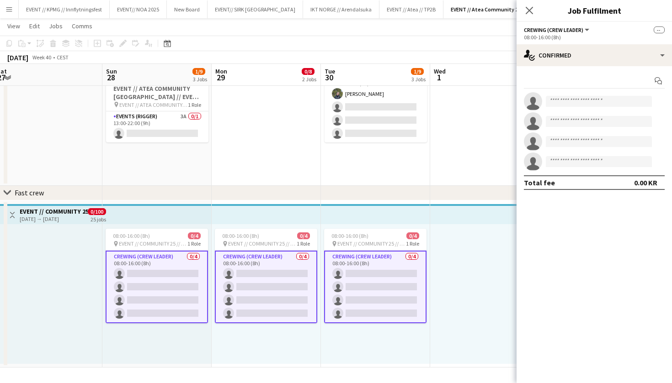
scroll to position [0, 284]
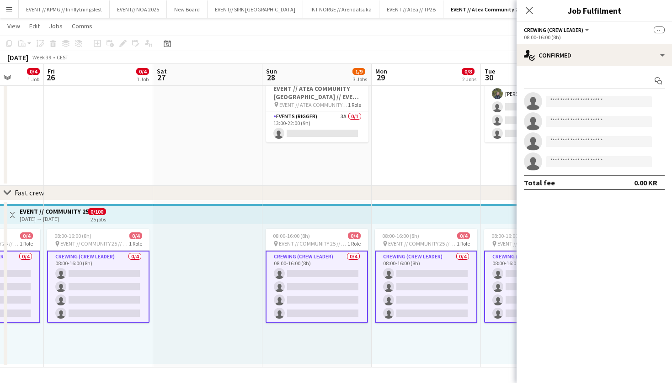
click at [92, 274] on app-card-role "Crewing (Crew Leader) 0/4 08:00-16:00 (8h) single-neutral-actions single-neutra…" at bounding box center [98, 287] width 102 height 73
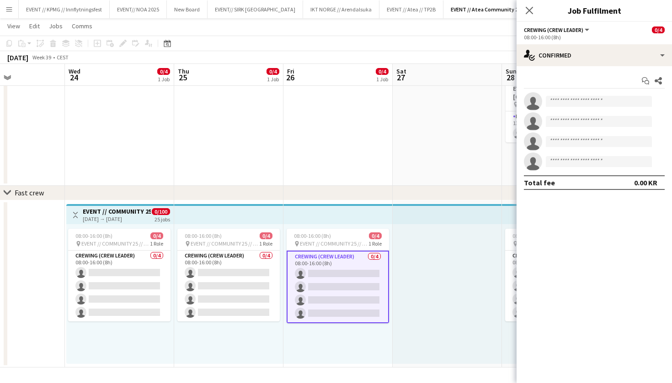
scroll to position [0, 256]
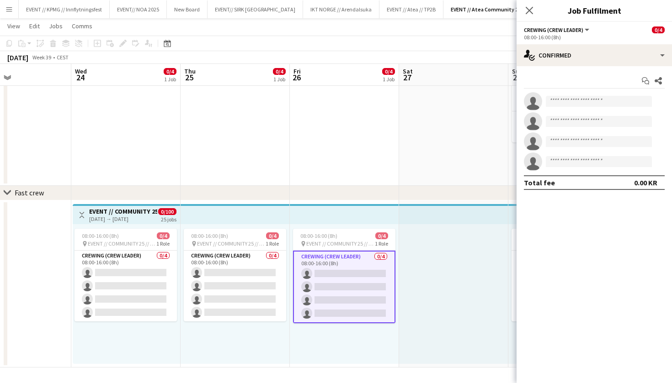
click at [102, 272] on app-card-role "Crewing (Crew Leader) 0/4 08:00-16:00 (8h) single-neutral-actions single-neutra…" at bounding box center [126, 286] width 102 height 71
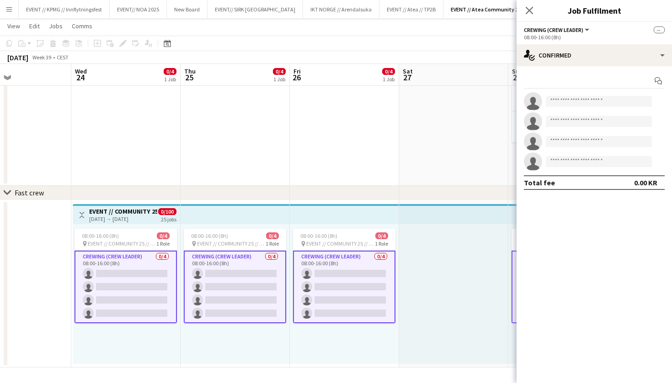
click at [207, 279] on app-card-role "Crewing (Crew Leader) 0/4 08:00-16:00 (8h) single-neutral-actions single-neutra…" at bounding box center [235, 287] width 102 height 73
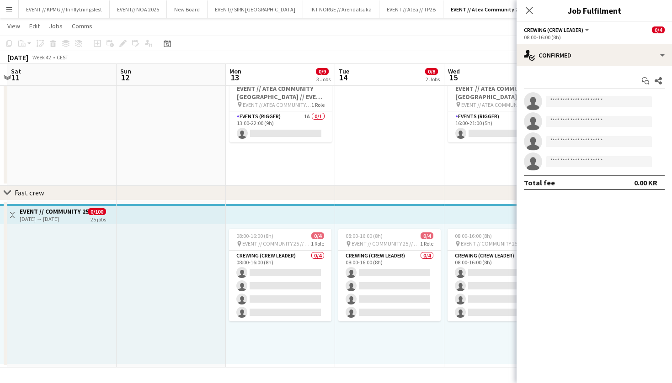
scroll to position [0, 280]
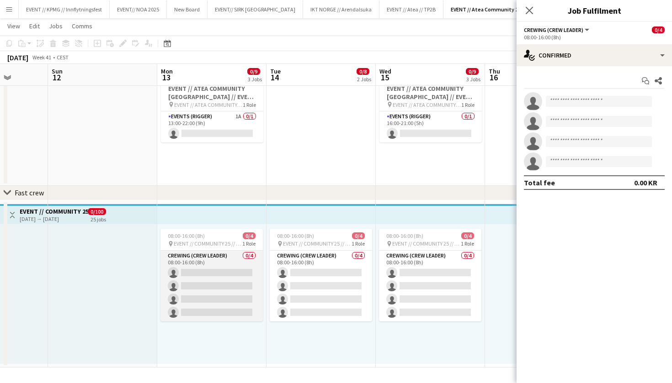
click at [257, 287] on app-card-role "Crewing (Crew Leader) 0/4 08:00-16:00 (8h) single-neutral-actions single-neutra…" at bounding box center [211, 286] width 102 height 71
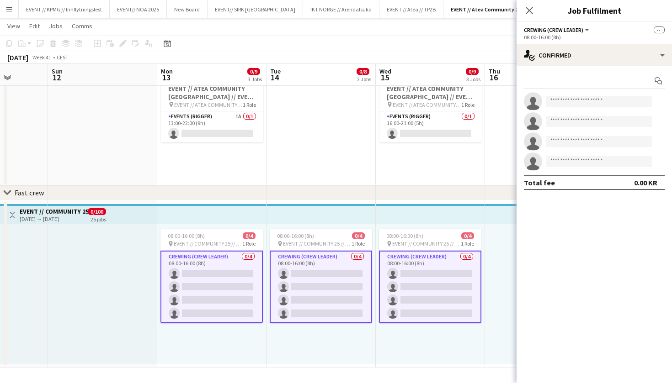
click at [318, 290] on app-card-role "Crewing (Crew Leader) 0/4 08:00-16:00 (8h) single-neutral-actions single-neutra…" at bounding box center [321, 287] width 102 height 73
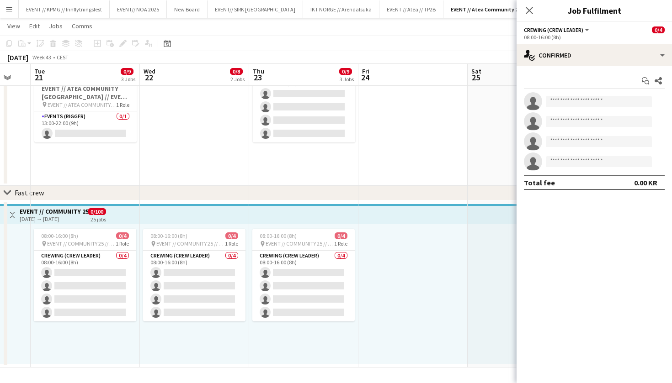
scroll to position [0, 417]
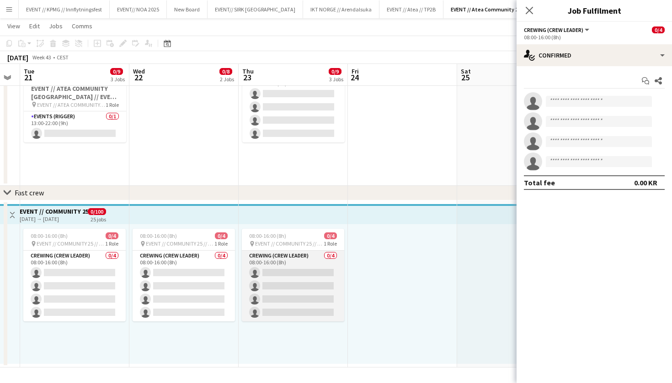
click at [301, 282] on app-card-role "Crewing (Crew Leader) 0/4 08:00-16:00 (8h) single-neutral-actions single-neutra…" at bounding box center [293, 286] width 102 height 71
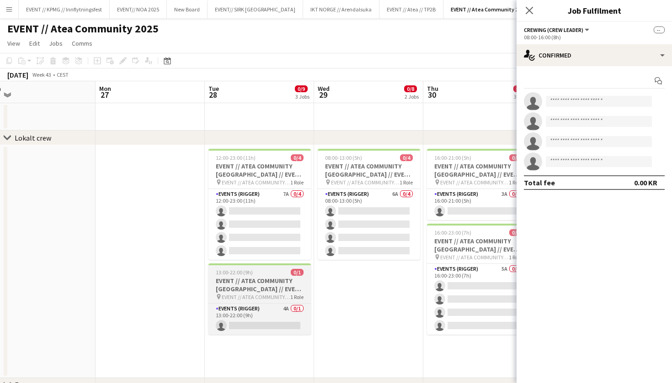
scroll to position [0, 0]
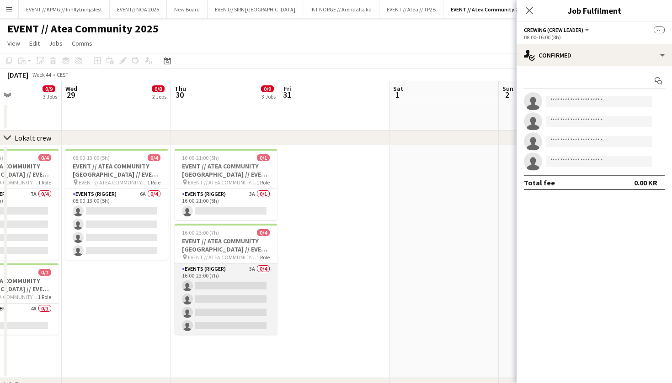
click at [218, 292] on app-card-role "Events (Rigger) 5A 0/4 16:00-23:00 (7h) single-neutral-actions single-neutral-a…" at bounding box center [226, 299] width 102 height 71
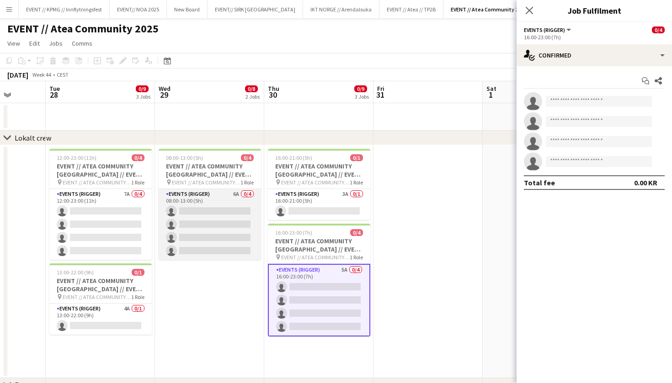
click at [232, 241] on app-card-role "Events (Rigger) 6A 0/4 08:00-13:00 (5h) single-neutral-actions single-neutral-a…" at bounding box center [210, 224] width 102 height 71
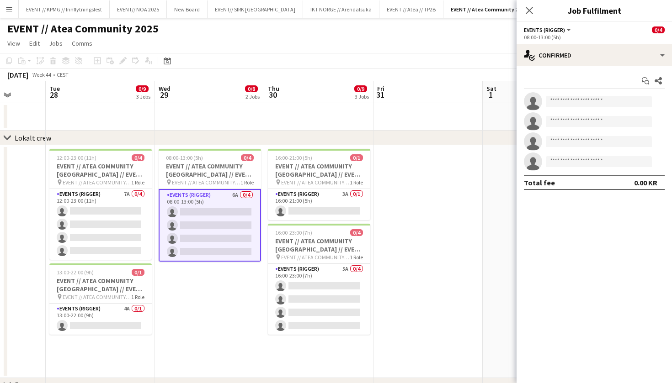
click at [155, 234] on app-date-cell "08:00-13:00 (5h) 0/4 EVENT // ATEA COMMUNITY BERGEN // EVENT CREW pin EVENT // …" at bounding box center [209, 261] width 109 height 233
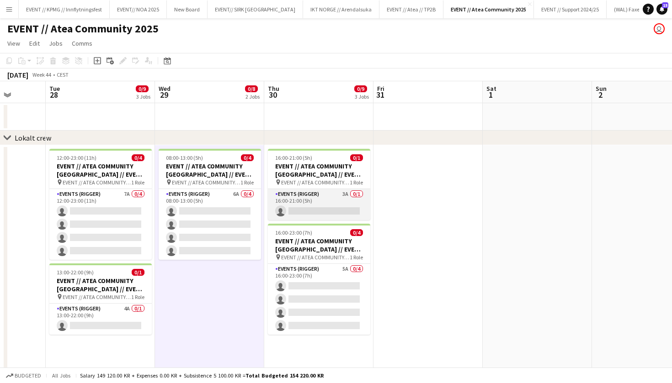
click at [331, 206] on app-card-role "Events (Rigger) 3A 0/1 16:00-21:00 (5h) single-neutral-actions" at bounding box center [319, 204] width 102 height 31
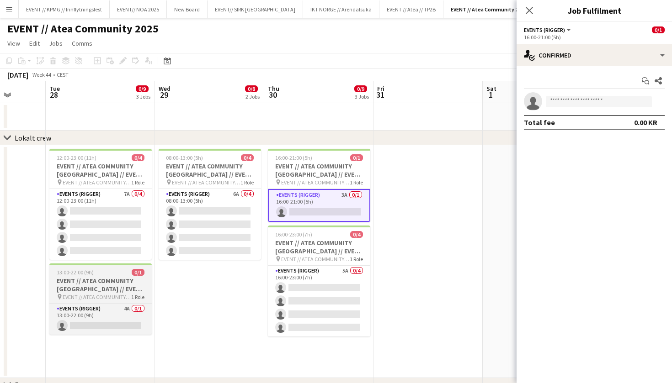
click at [119, 286] on h3 "EVENT // ATEA COMMUNITY BERGEN // EVENT CREW" at bounding box center [100, 285] width 102 height 16
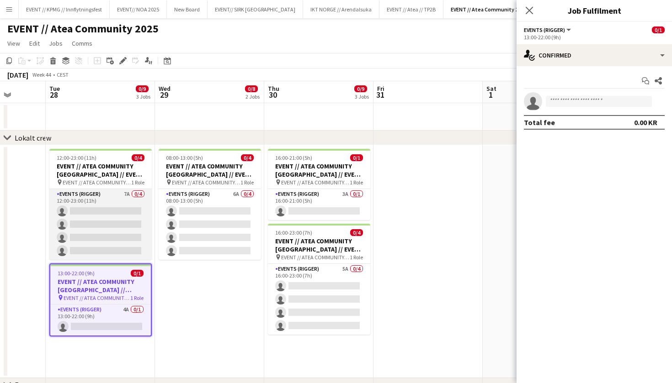
click at [120, 235] on app-card-role "Events (Rigger) 7A 0/4 12:00-23:00 (11h) single-neutral-actions single-neutral-…" at bounding box center [100, 224] width 102 height 71
